Goal: Navigation & Orientation: Find specific page/section

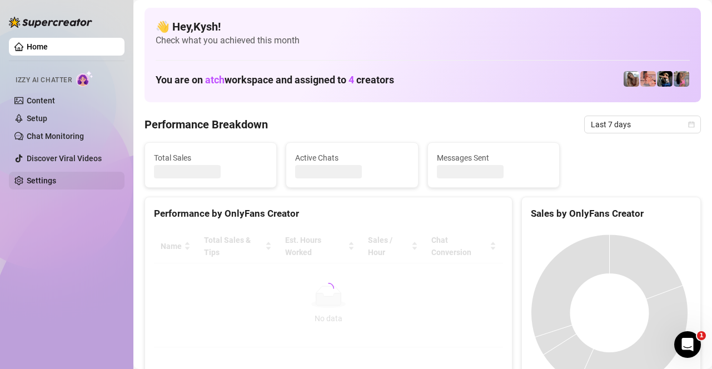
click at [48, 51] on link "Home" at bounding box center [37, 46] width 21 height 9
click at [39, 177] on link "Settings" at bounding box center [41, 180] width 29 height 9
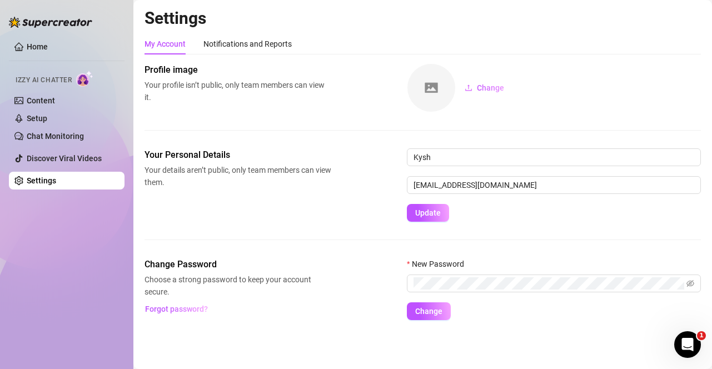
click at [31, 183] on link "Settings" at bounding box center [41, 180] width 29 height 9
click at [53, 105] on link "Content" at bounding box center [41, 100] width 28 height 9
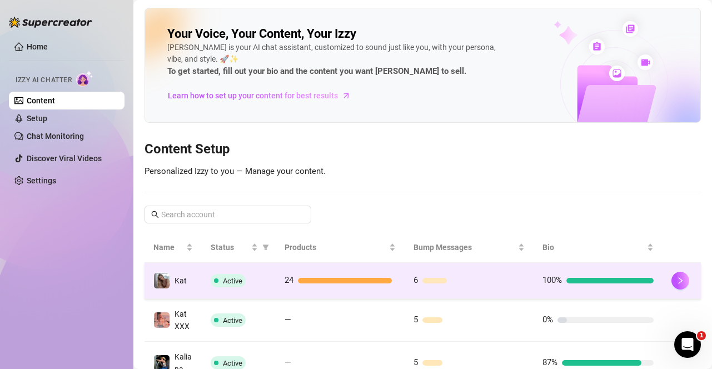
click at [159, 286] on img at bounding box center [162, 281] width 16 height 16
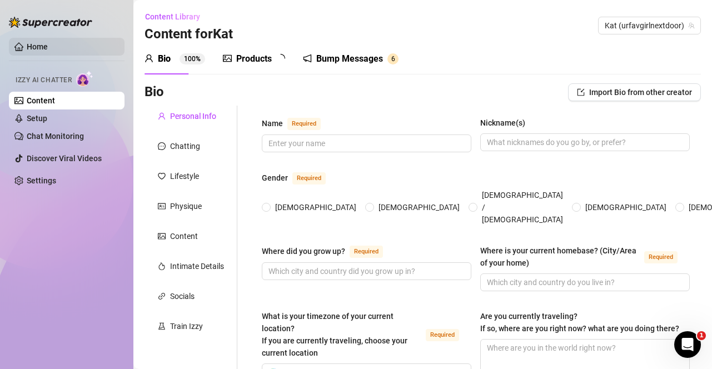
click at [42, 48] on link "Home" at bounding box center [37, 46] width 21 height 9
click at [27, 42] on link "Home" at bounding box center [37, 46] width 21 height 9
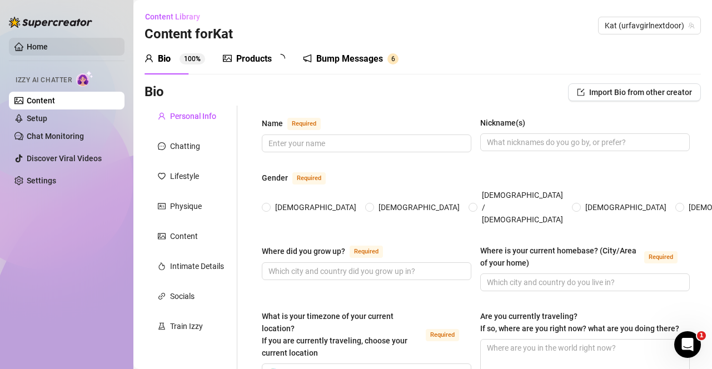
click at [27, 42] on link "Home" at bounding box center [37, 46] width 21 height 9
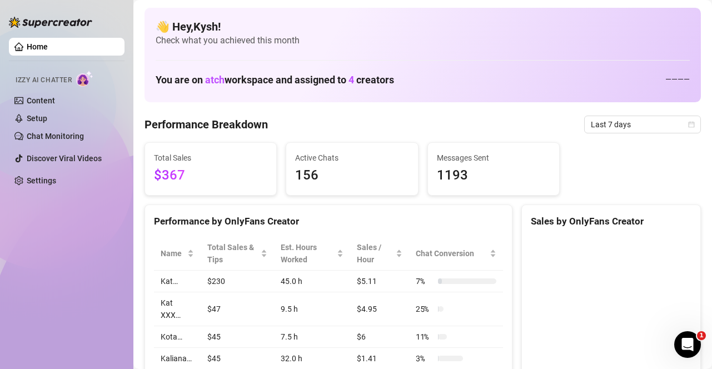
click at [27, 42] on link "Home" at bounding box center [37, 46] width 21 height 9
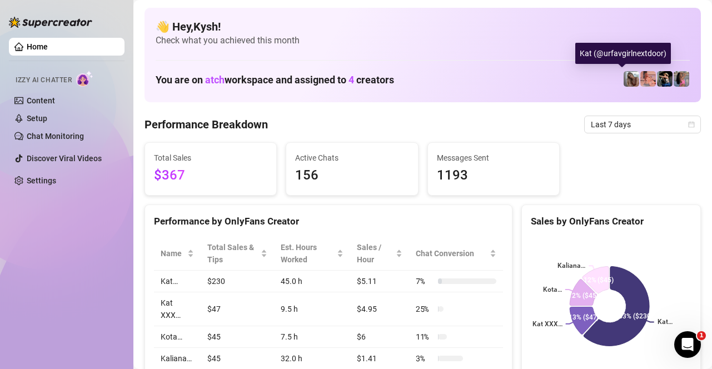
click at [624, 82] on img at bounding box center [632, 79] width 16 height 16
click at [640, 81] on img at bounding box center [648, 79] width 16 height 16
click at [624, 81] on img at bounding box center [632, 79] width 16 height 16
click at [657, 81] on img at bounding box center [665, 79] width 16 height 16
click at [657, 84] on img at bounding box center [665, 79] width 16 height 16
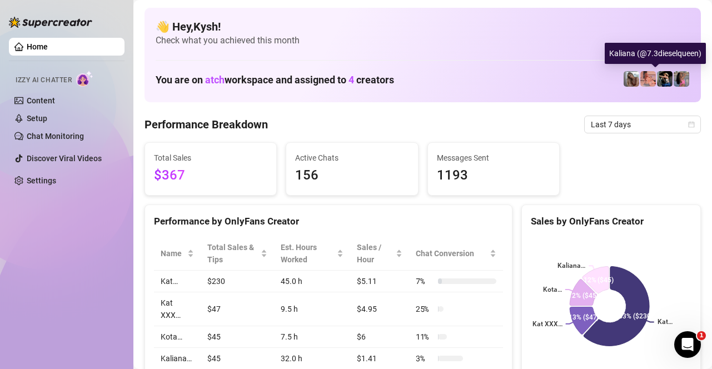
click at [657, 84] on img at bounding box center [665, 79] width 16 height 16
click at [675, 82] on img at bounding box center [682, 79] width 16 height 16
click at [640, 83] on img at bounding box center [648, 79] width 16 height 16
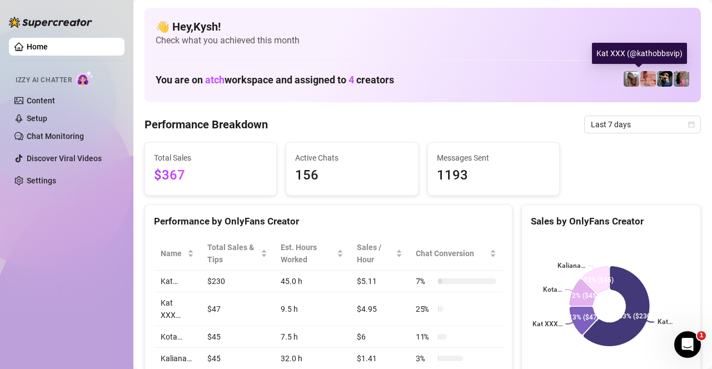
click at [640, 83] on img at bounding box center [648, 79] width 16 height 16
